Goal: Transaction & Acquisition: Book appointment/travel/reservation

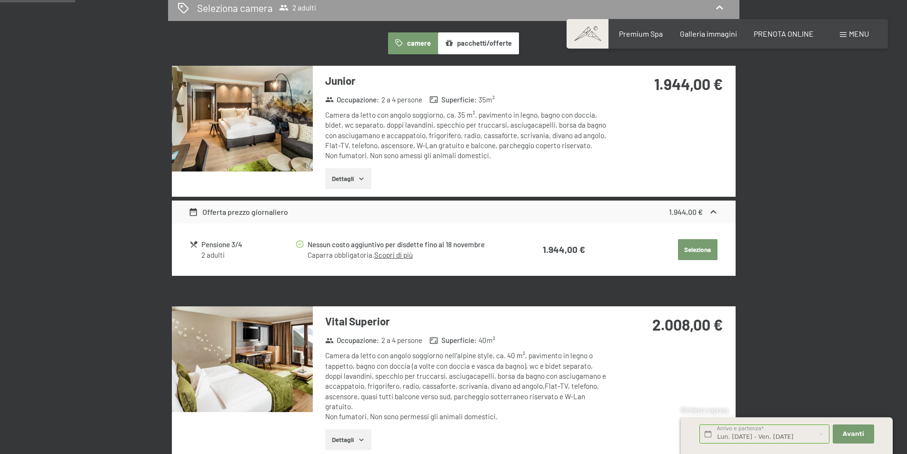
scroll to position [191, 0]
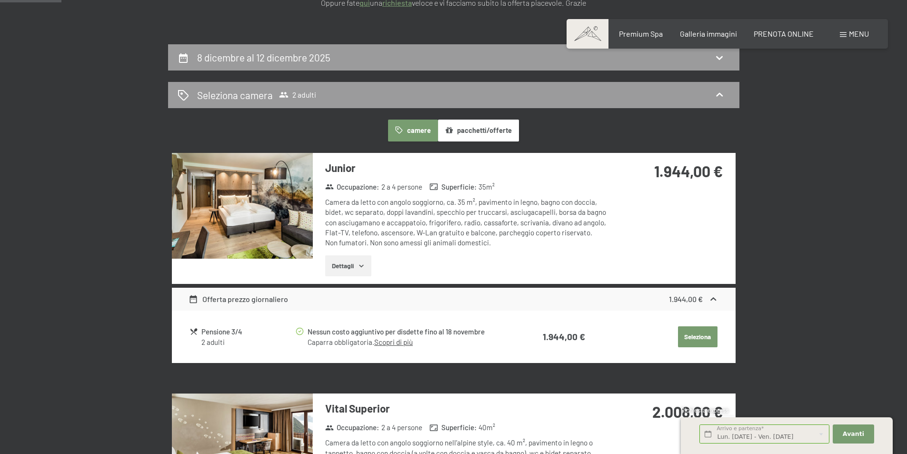
click at [358, 263] on icon "button" at bounding box center [362, 266] width 8 height 8
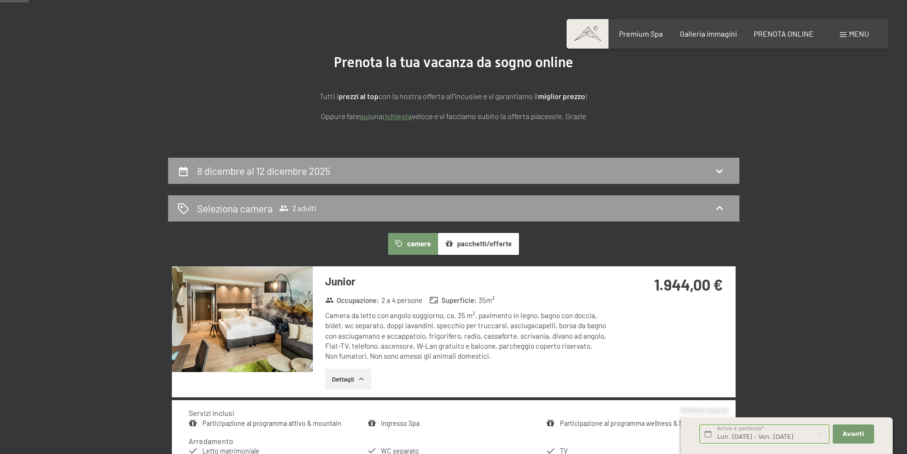
scroll to position [48, 0]
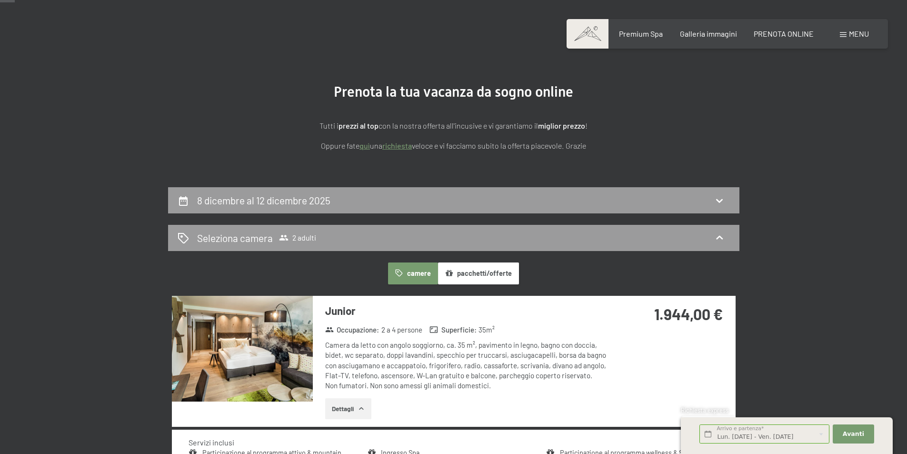
click at [482, 272] on button "pacchetti/offerte" at bounding box center [478, 273] width 81 height 22
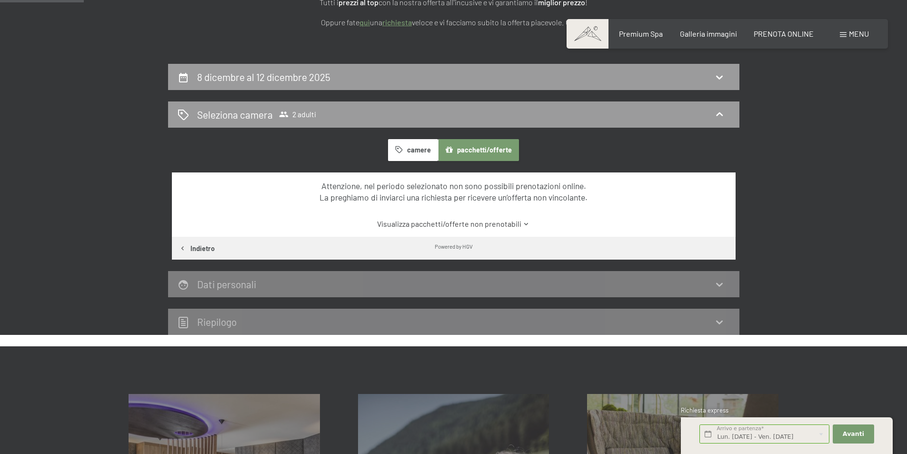
scroll to position [191, 0]
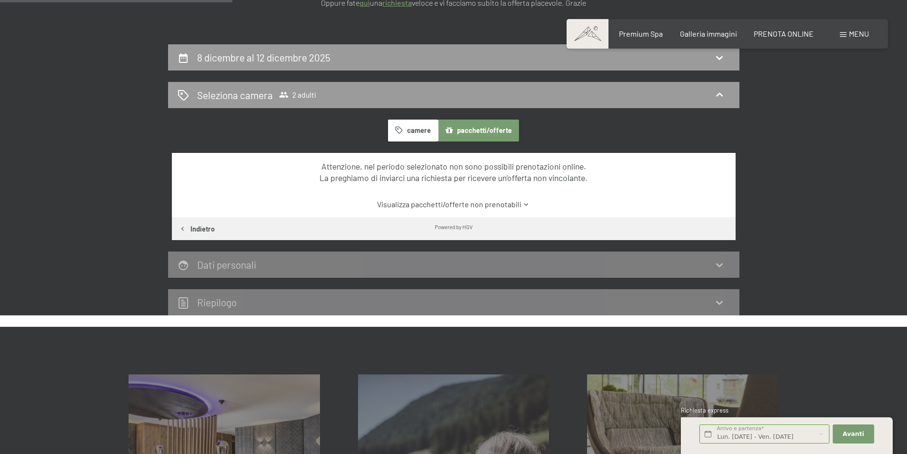
click at [423, 129] on button "camere" at bounding box center [413, 131] width 50 height 22
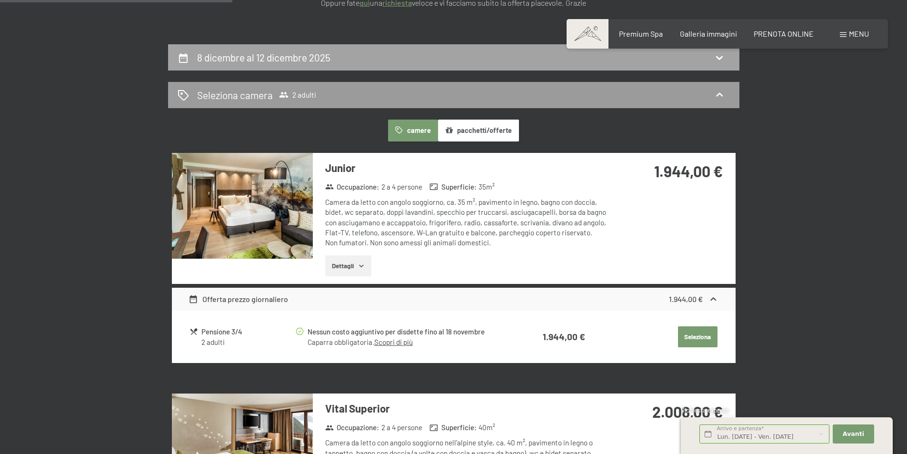
click at [720, 53] on icon at bounding box center [719, 57] width 11 height 11
select select "[DATE]"
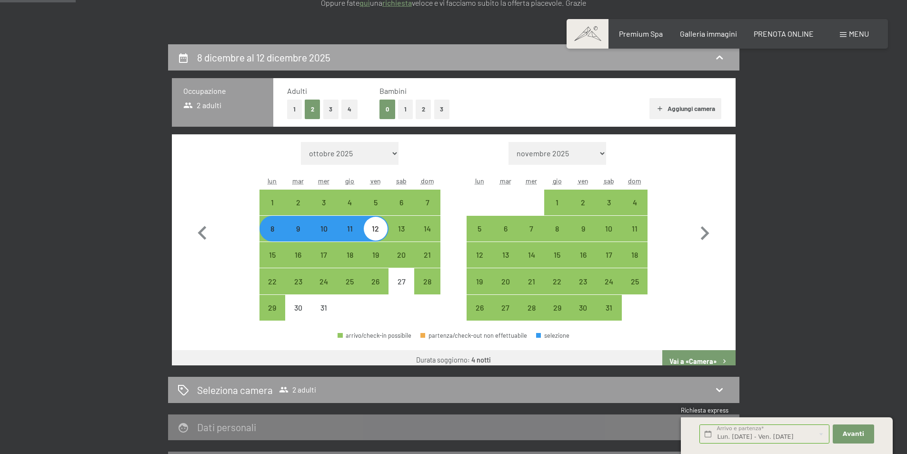
scroll to position [235, 0]
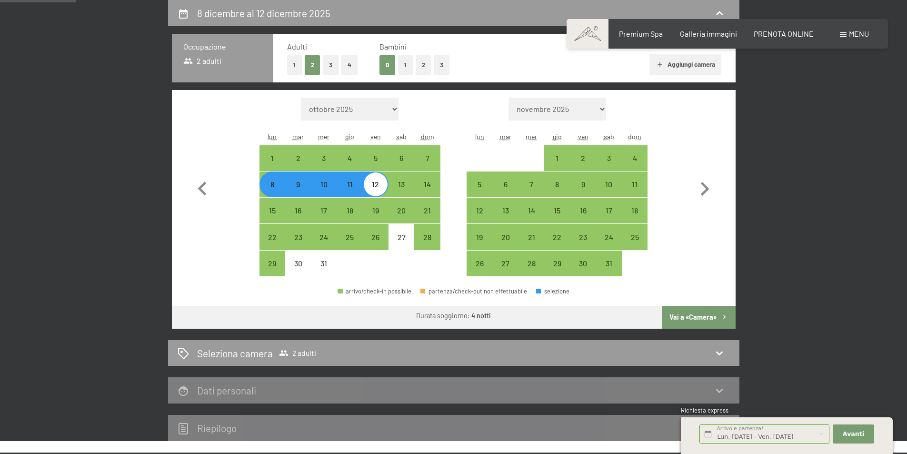
click at [353, 185] on div "11" at bounding box center [350, 193] width 24 height 24
select select "[DATE]"
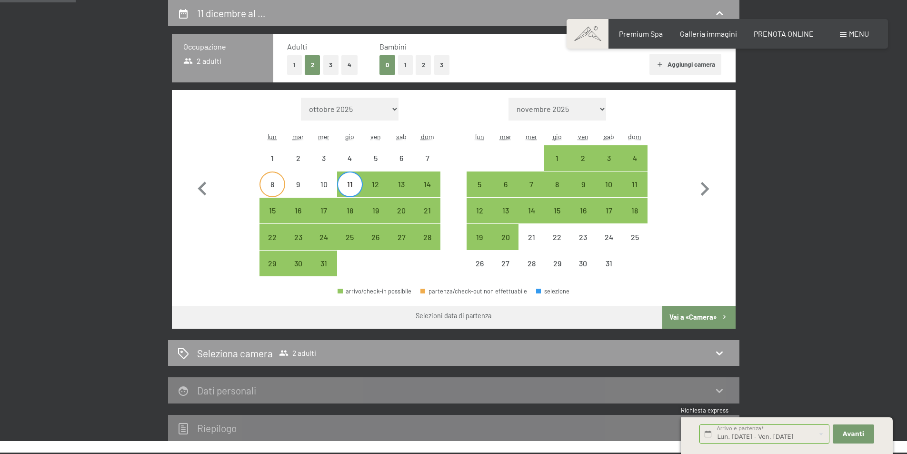
click at [273, 186] on div "8" at bounding box center [273, 193] width 24 height 24
select select "[DATE]"
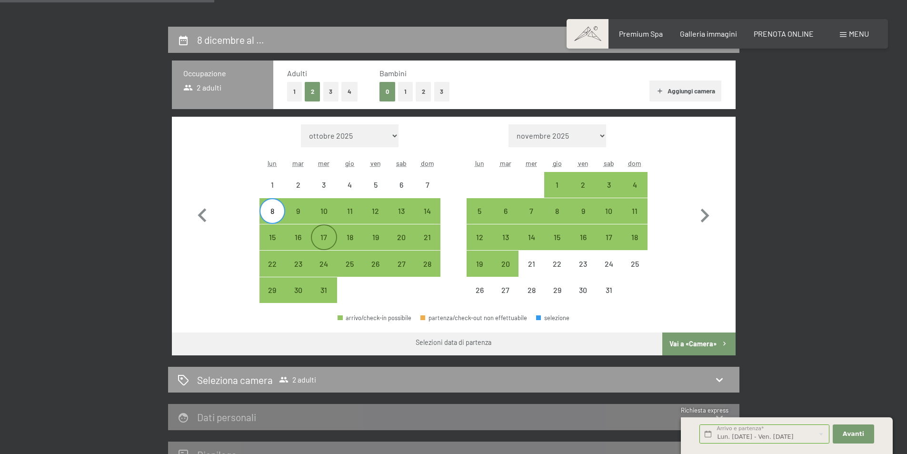
scroll to position [187, 0]
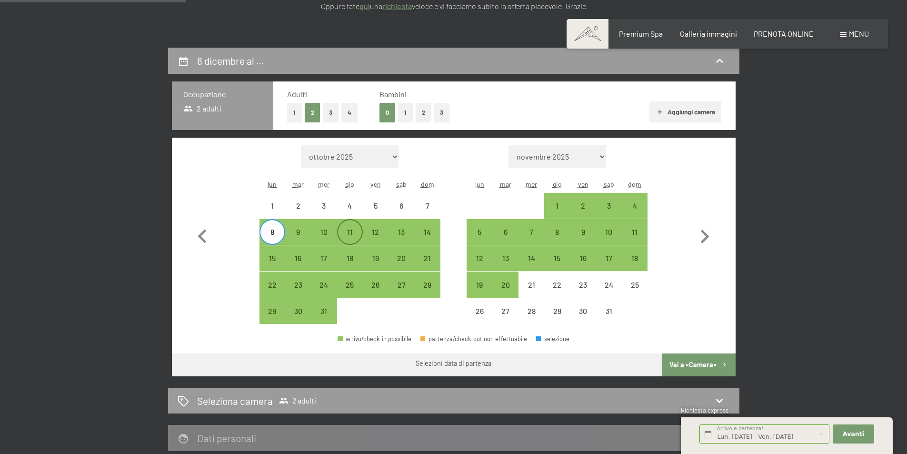
click at [348, 228] on div "11" at bounding box center [350, 240] width 24 height 24
select select "[DATE]"
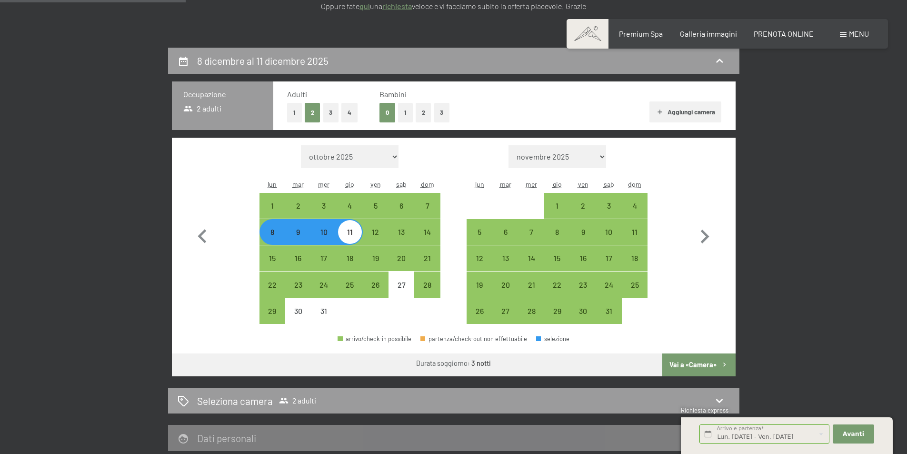
click at [693, 362] on button "Vai a «Camera»" at bounding box center [699, 364] width 73 height 23
select select "[DATE]"
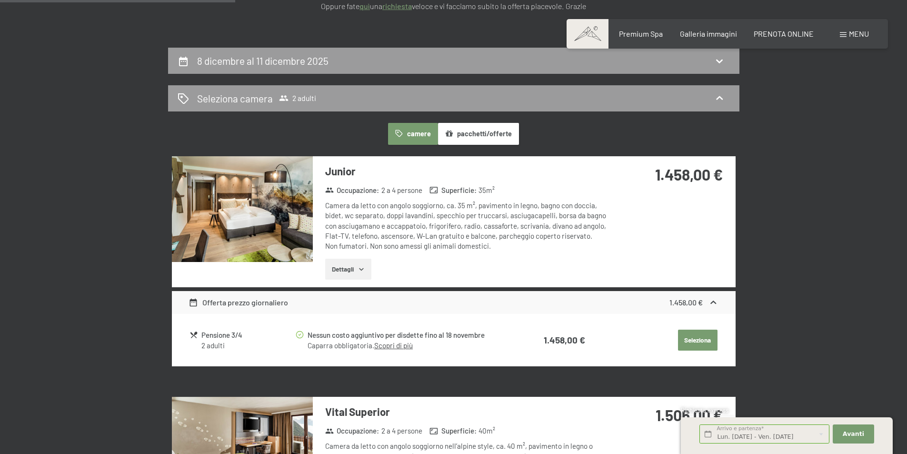
scroll to position [235, 0]
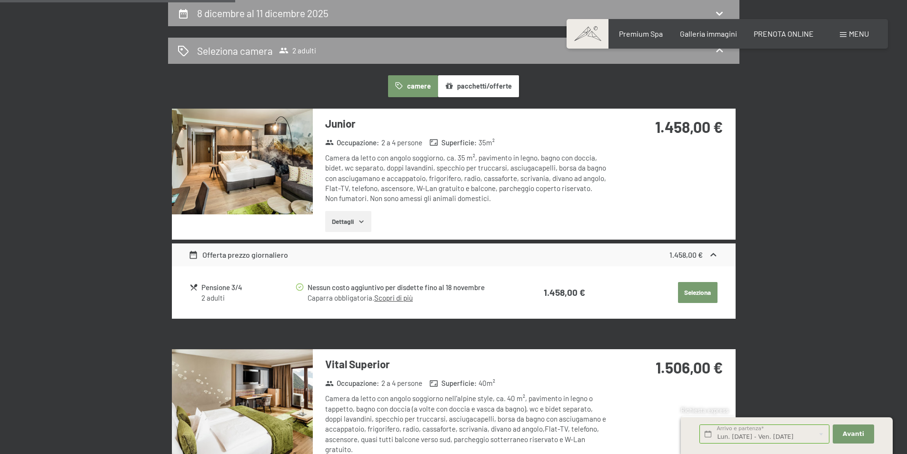
click at [696, 287] on button "Seleziona" at bounding box center [698, 292] width 40 height 21
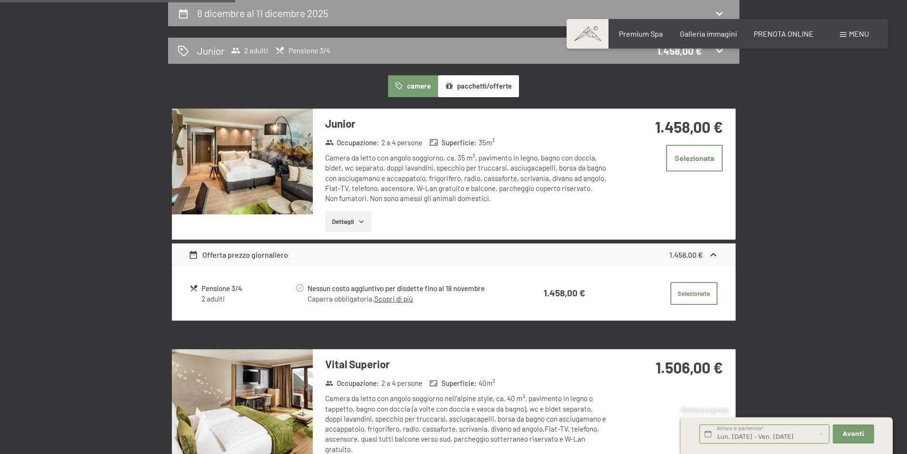
click at [233, 254] on div "Offerta prezzo giornaliero" at bounding box center [239, 254] width 100 height 11
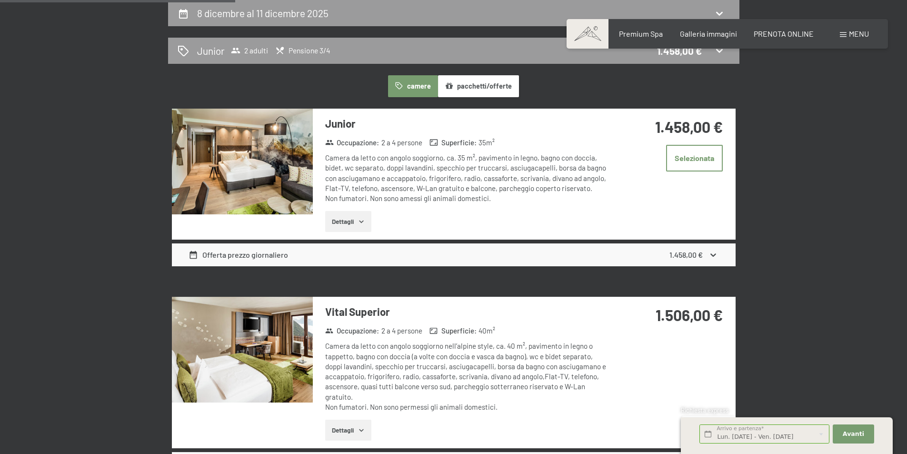
click at [233, 254] on div "Offerta prezzo giornaliero" at bounding box center [239, 254] width 100 height 11
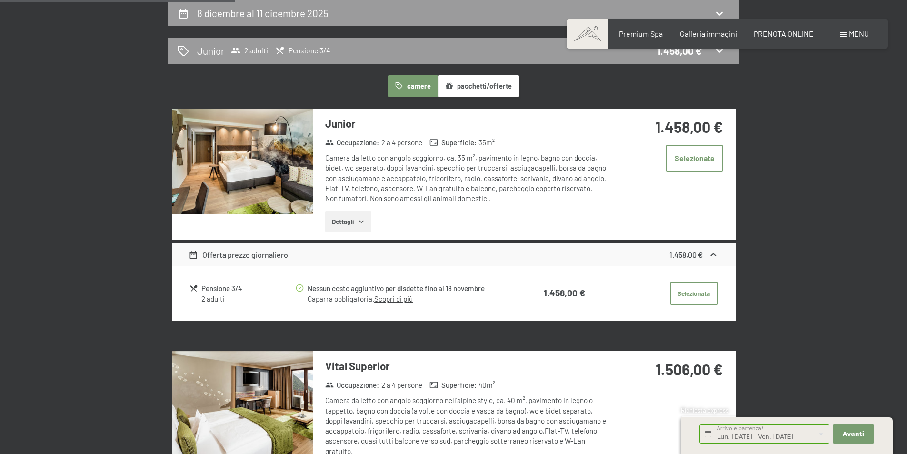
click at [233, 254] on div "Offerta prezzo giornaliero" at bounding box center [239, 254] width 100 height 11
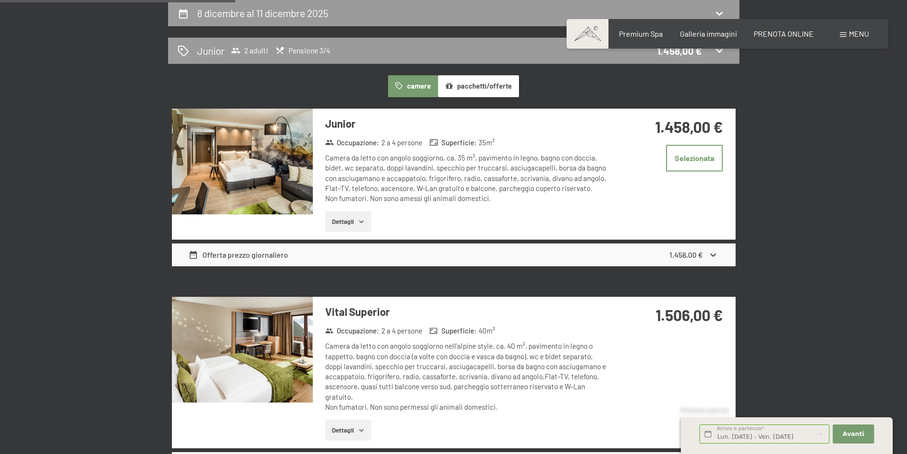
click at [233, 254] on div "Offerta prezzo giornaliero" at bounding box center [239, 254] width 100 height 11
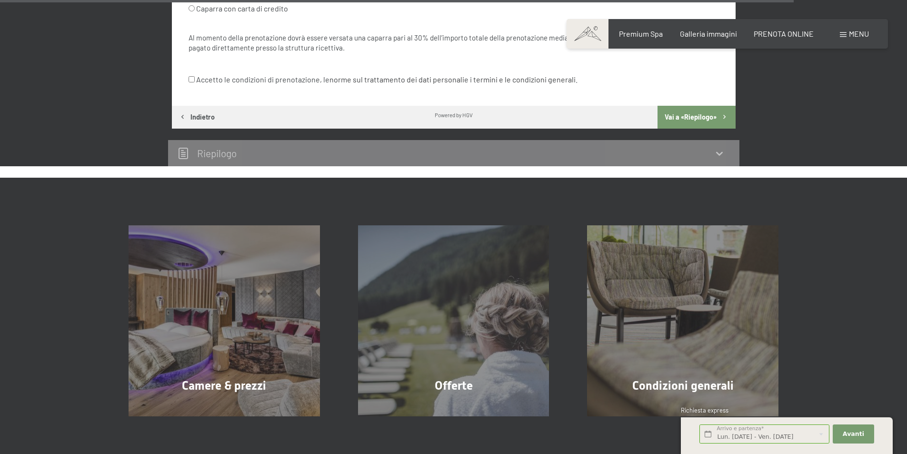
scroll to position [2858, 0]
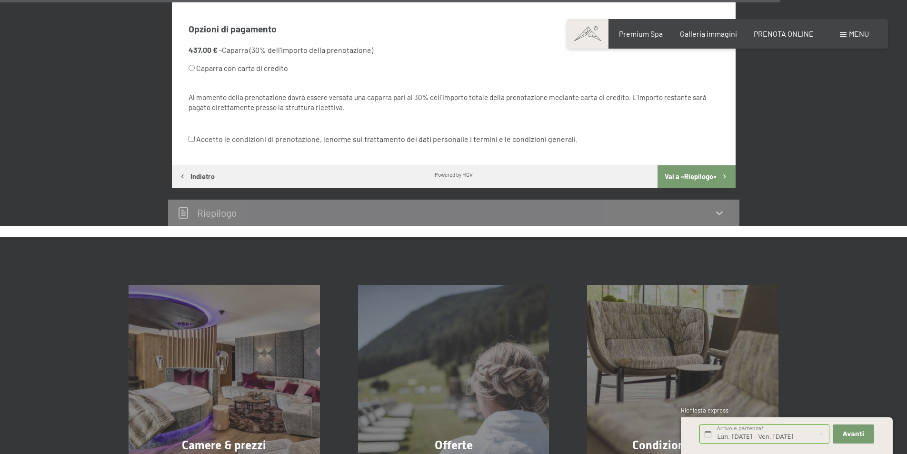
click at [699, 176] on button "Vai a «Riepilogo»" at bounding box center [697, 176] width 78 height 23
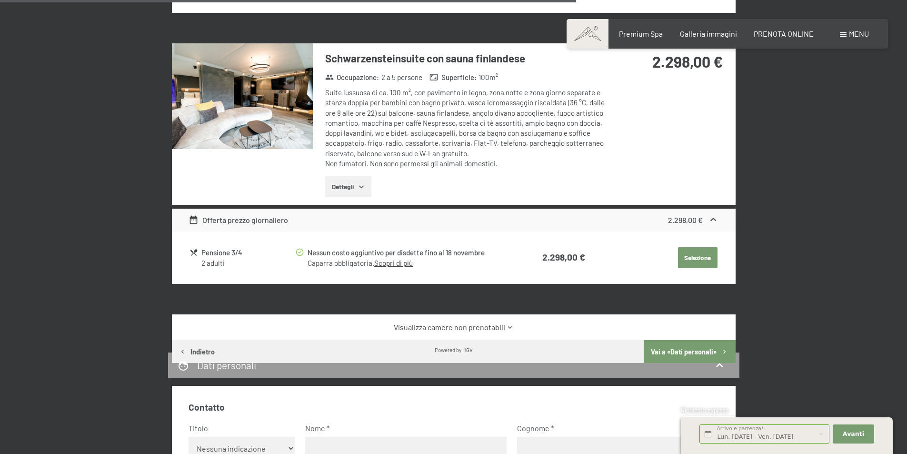
scroll to position [2153, 0]
